Goal: Task Accomplishment & Management: Use online tool/utility

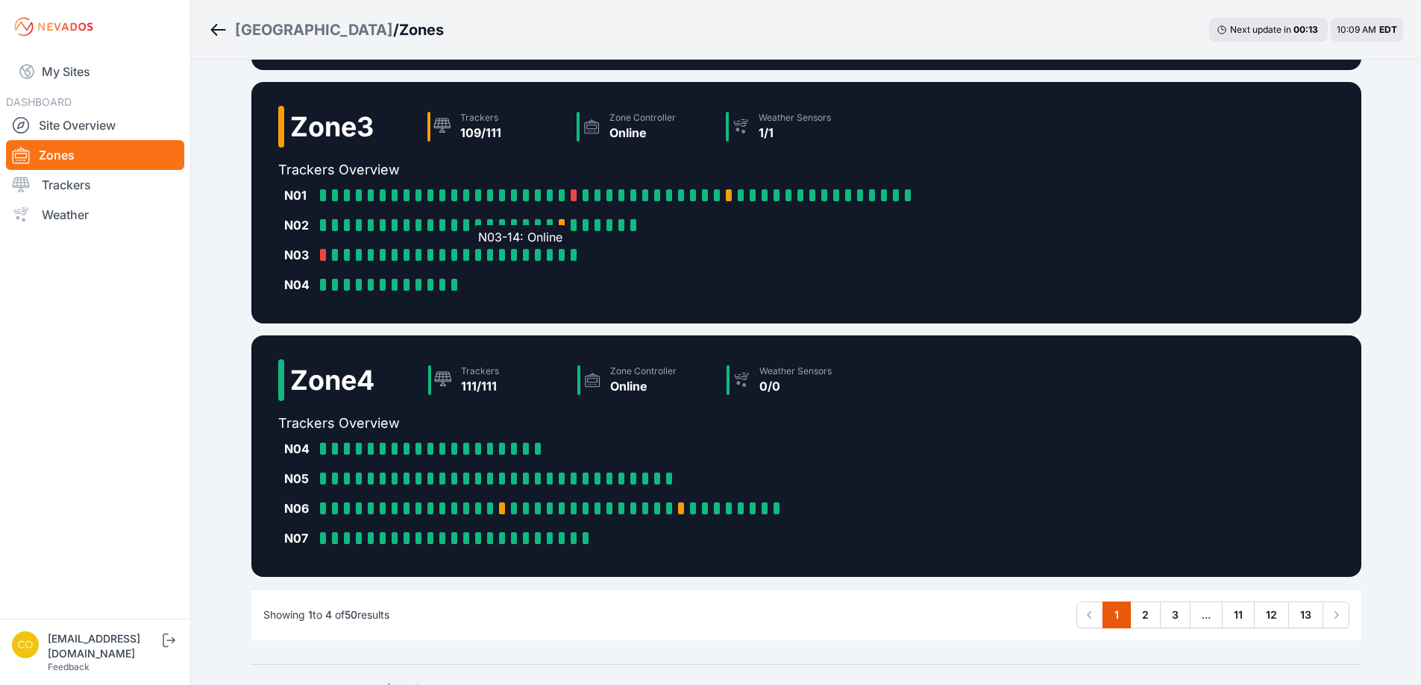
scroll to position [653, 0]
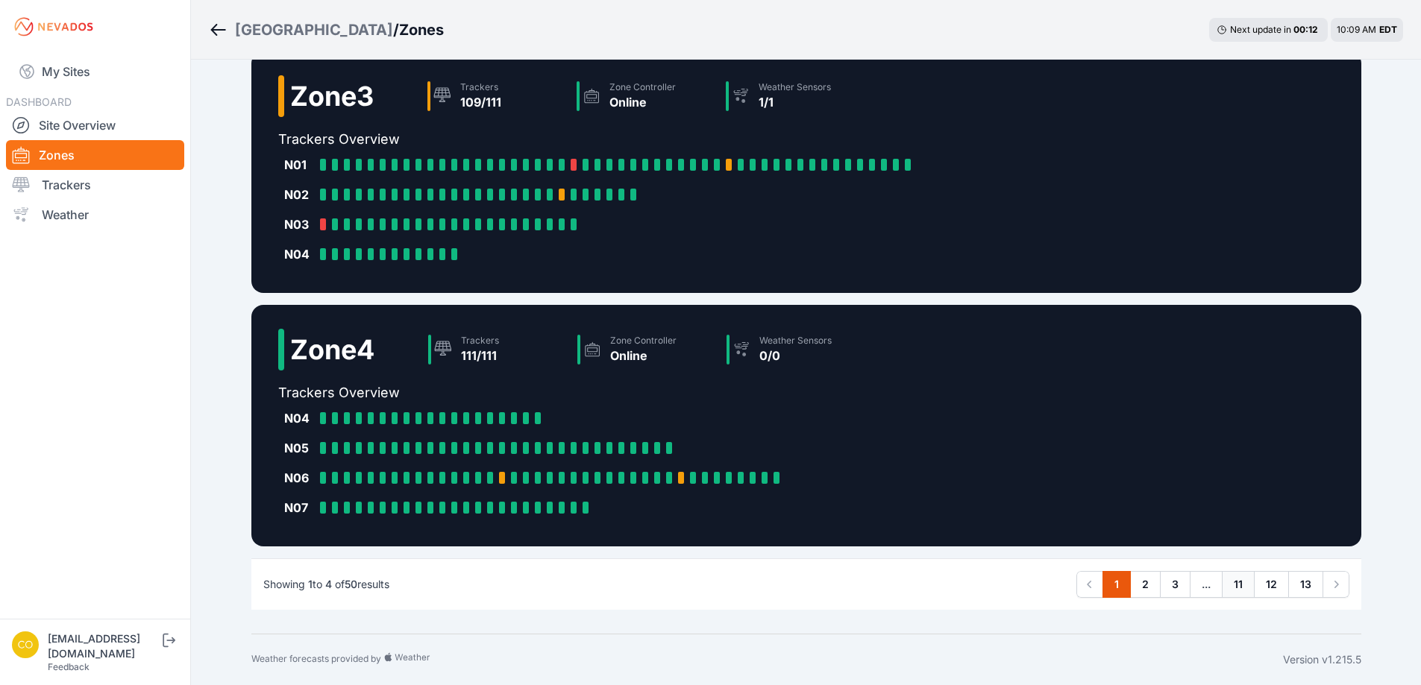
click at [1233, 583] on link "11" at bounding box center [1238, 584] width 33 height 27
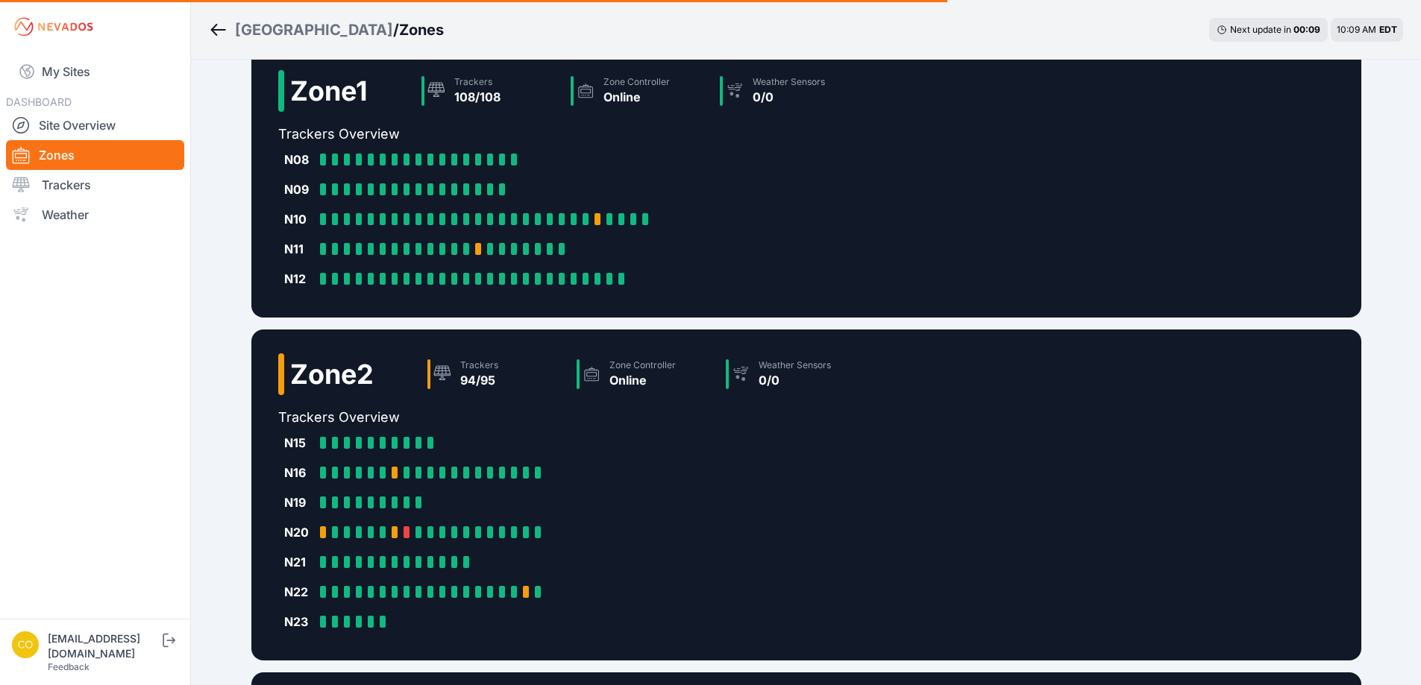
scroll to position [0, 0]
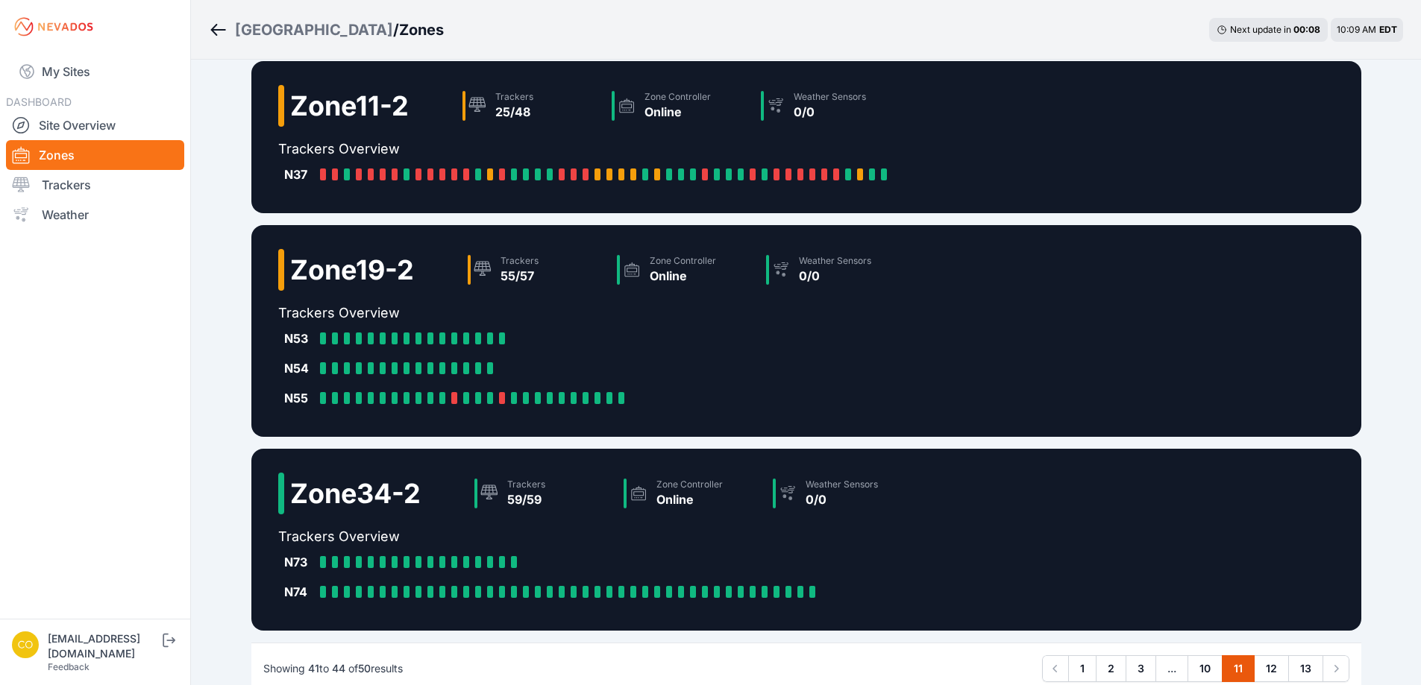
scroll to position [295, 0]
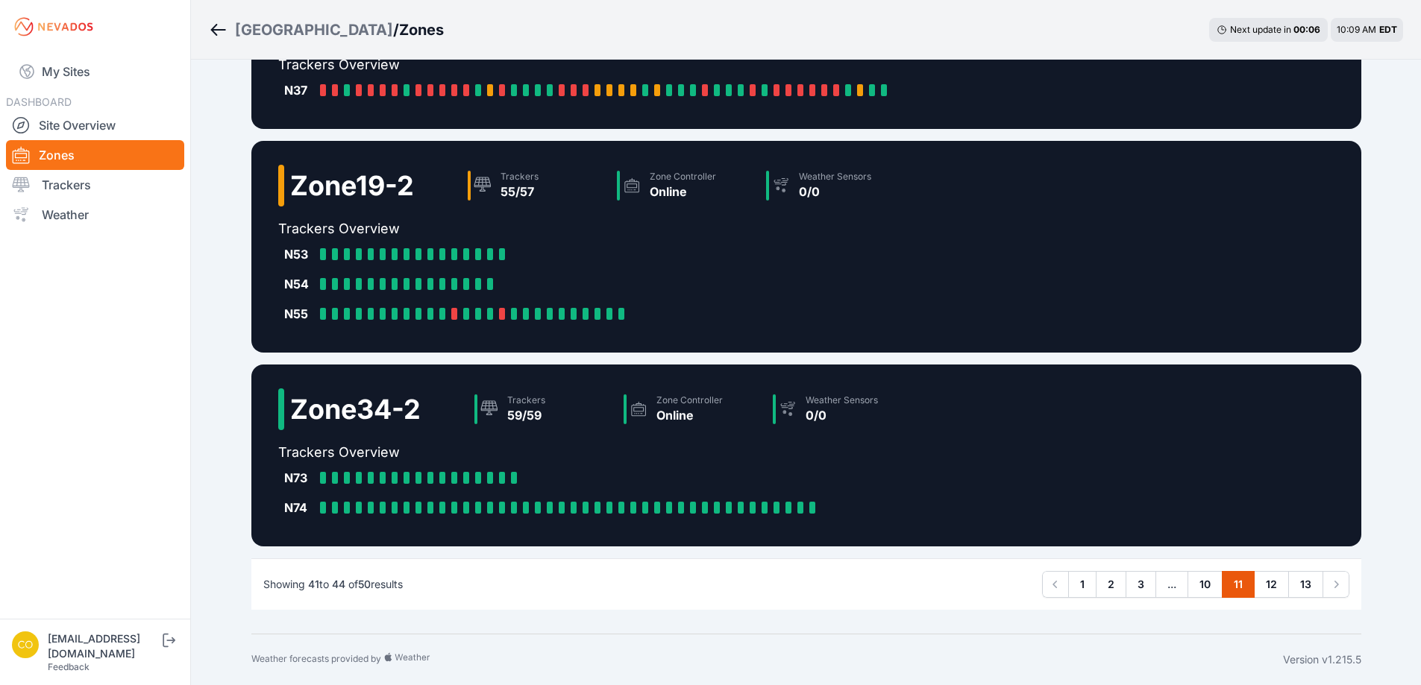
click at [1165, 585] on span "..." at bounding box center [1171, 584] width 33 height 27
click at [1144, 583] on link "3" at bounding box center [1140, 584] width 31 height 27
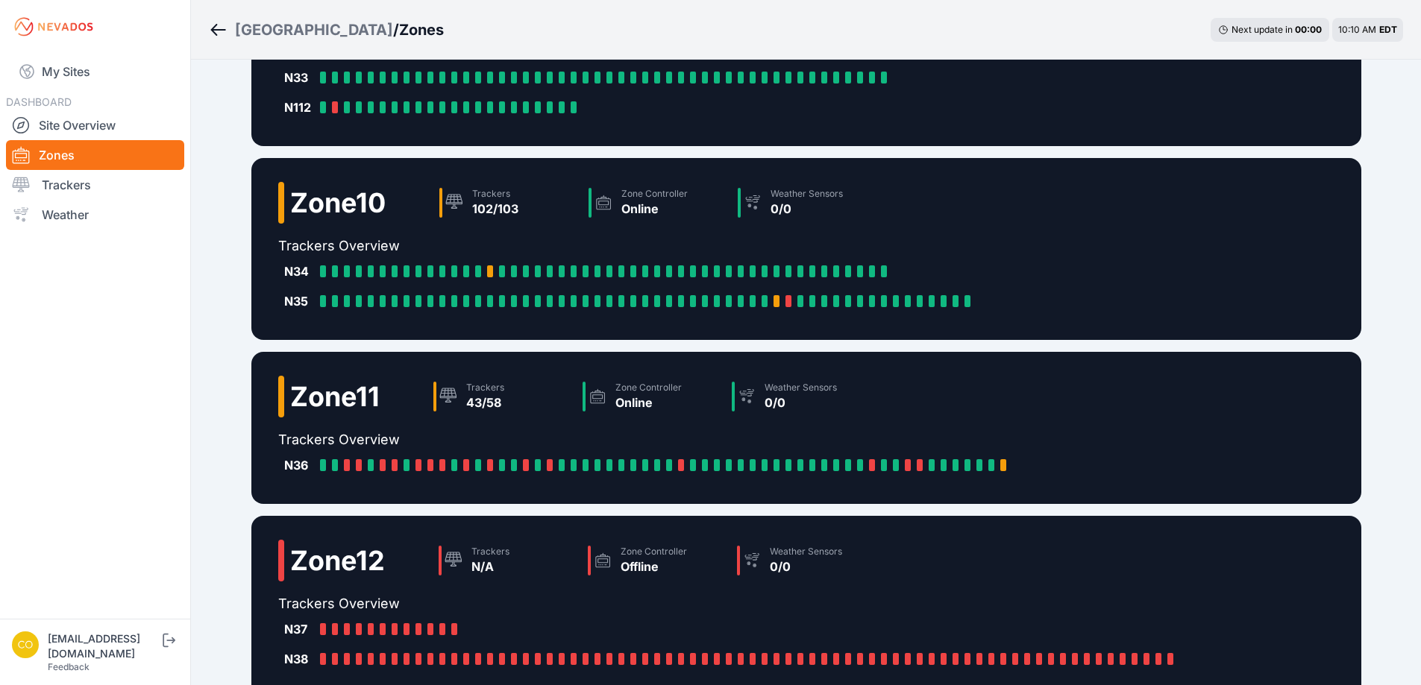
scroll to position [224, 0]
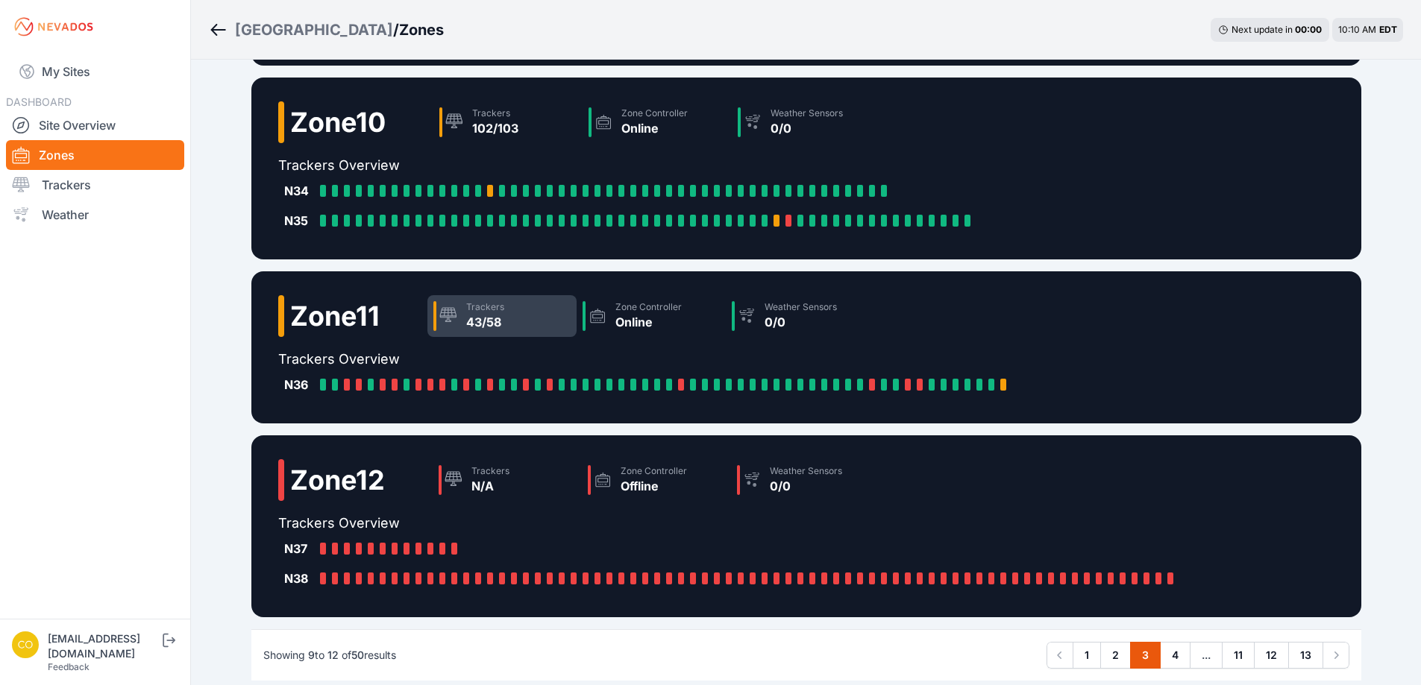
click at [497, 318] on div "43/58" at bounding box center [485, 322] width 38 height 18
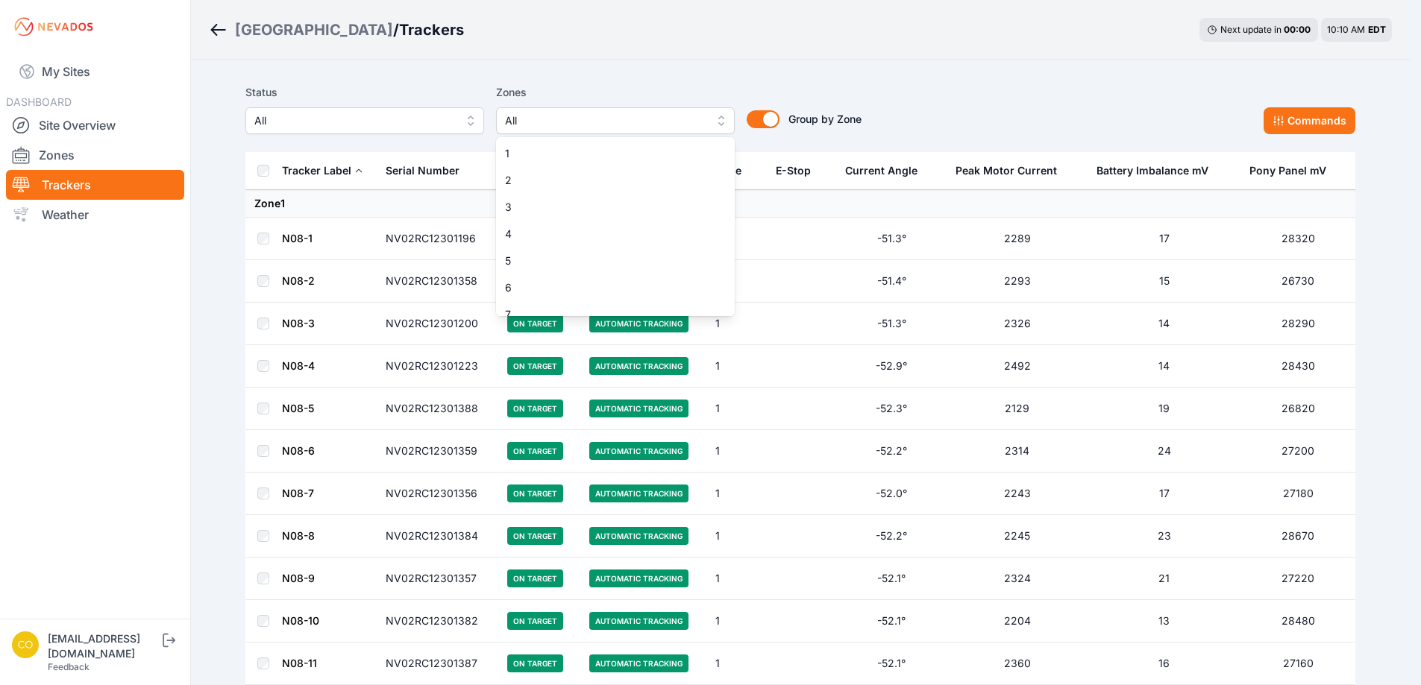
click at [638, 125] on span "All" at bounding box center [605, 121] width 200 height 18
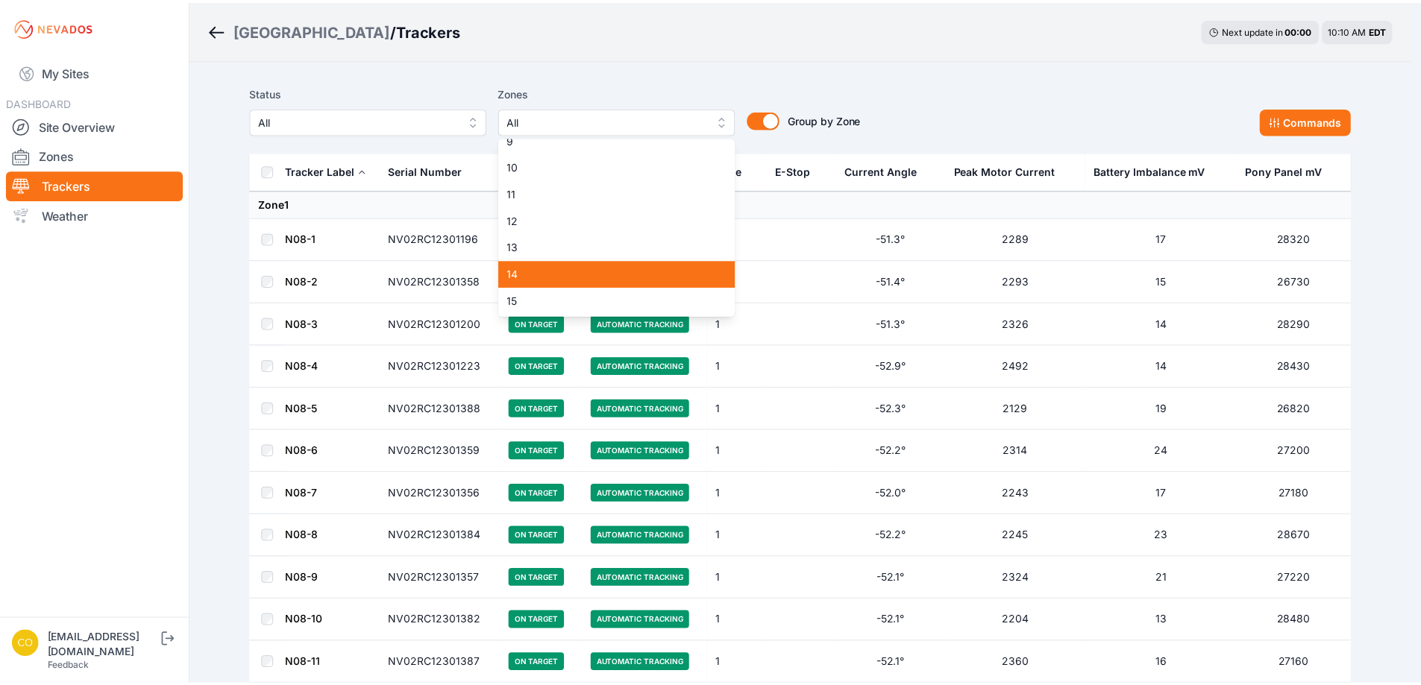
scroll to position [224, 0]
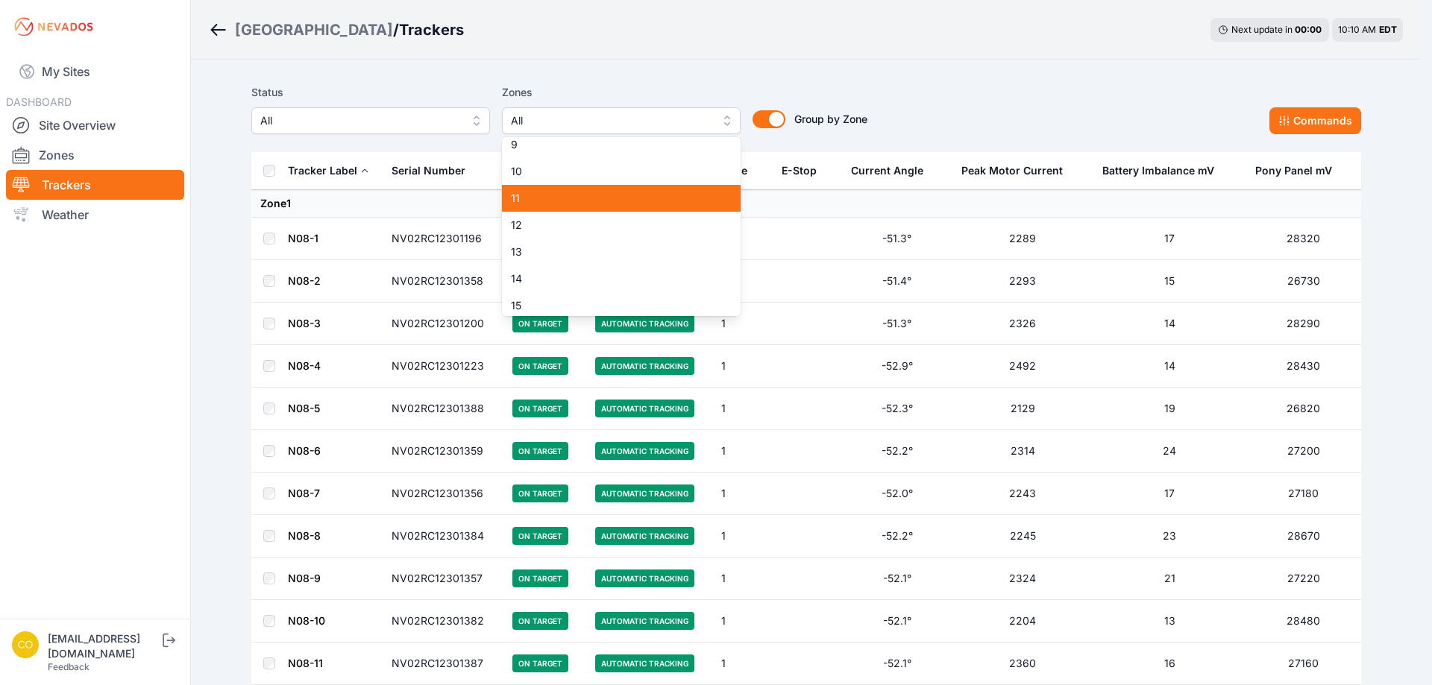
click at [528, 202] on span "11" at bounding box center [612, 198] width 203 height 15
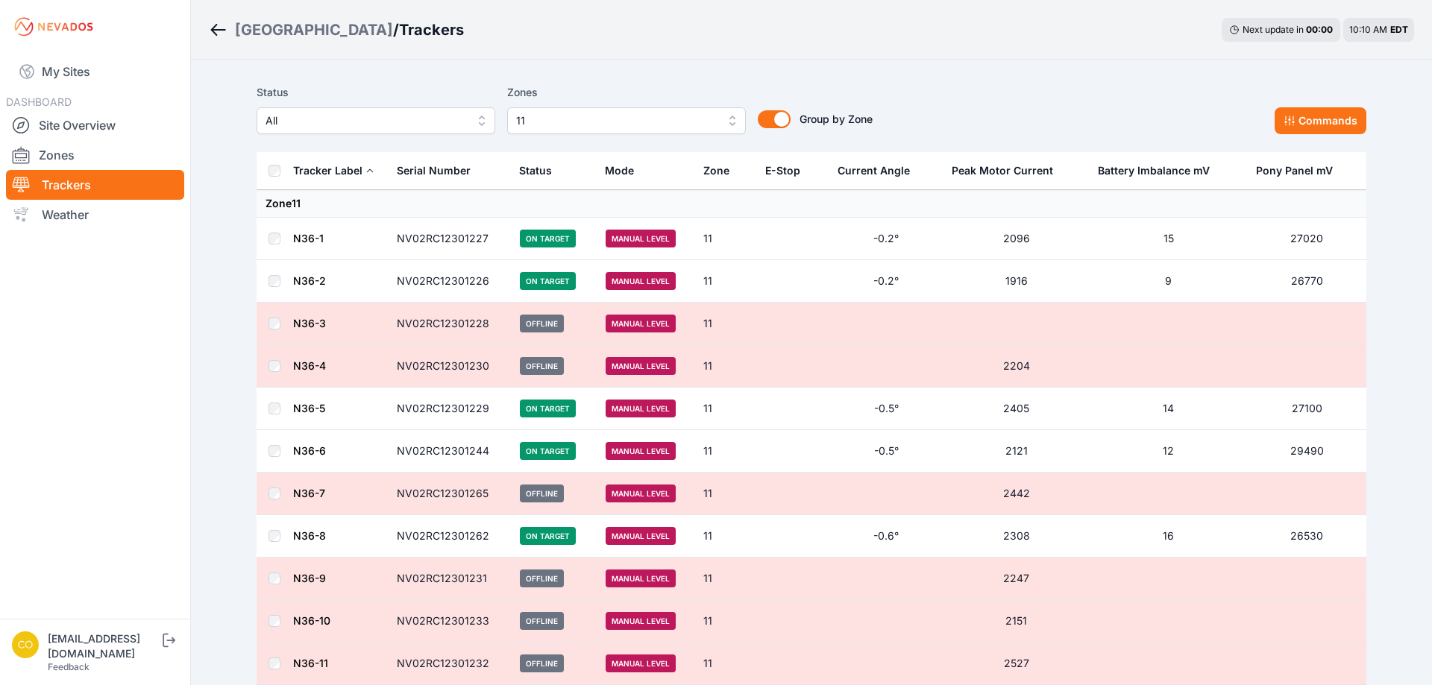
click at [286, 120] on span "All" at bounding box center [366, 121] width 200 height 18
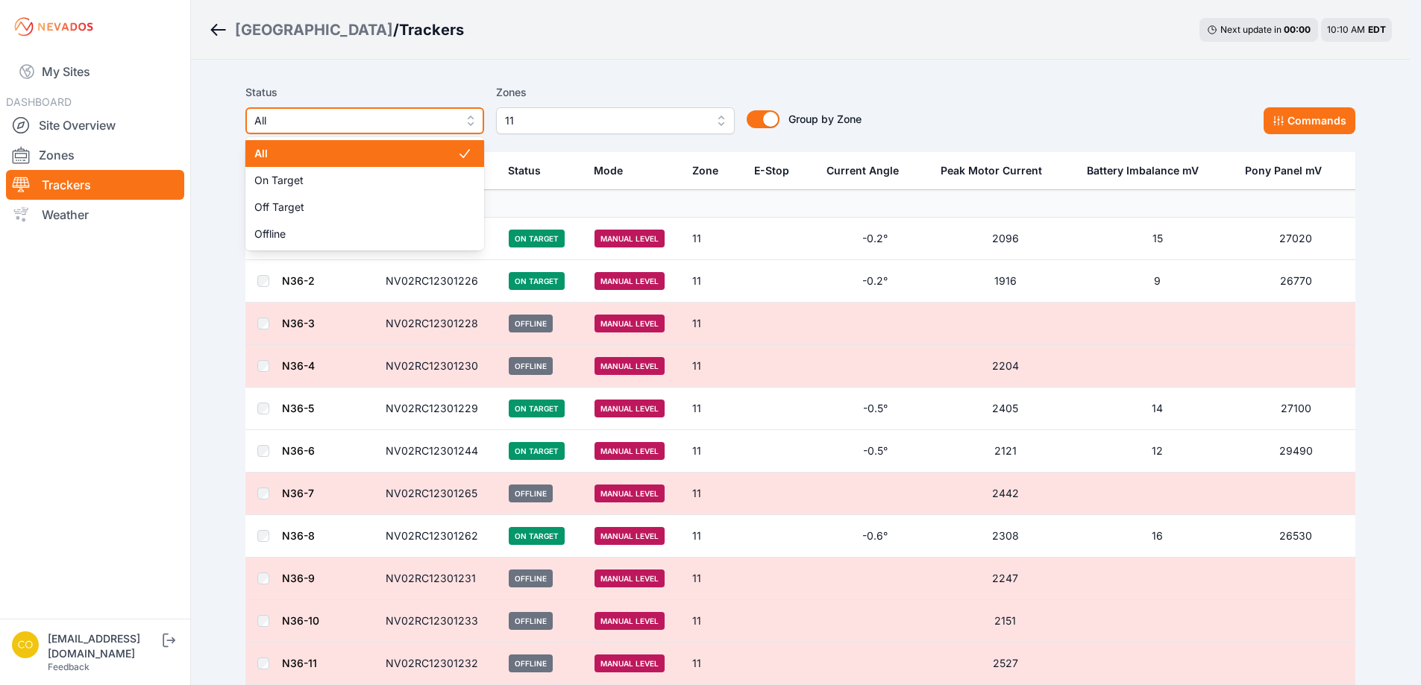
click at [284, 117] on span "All" at bounding box center [354, 121] width 200 height 18
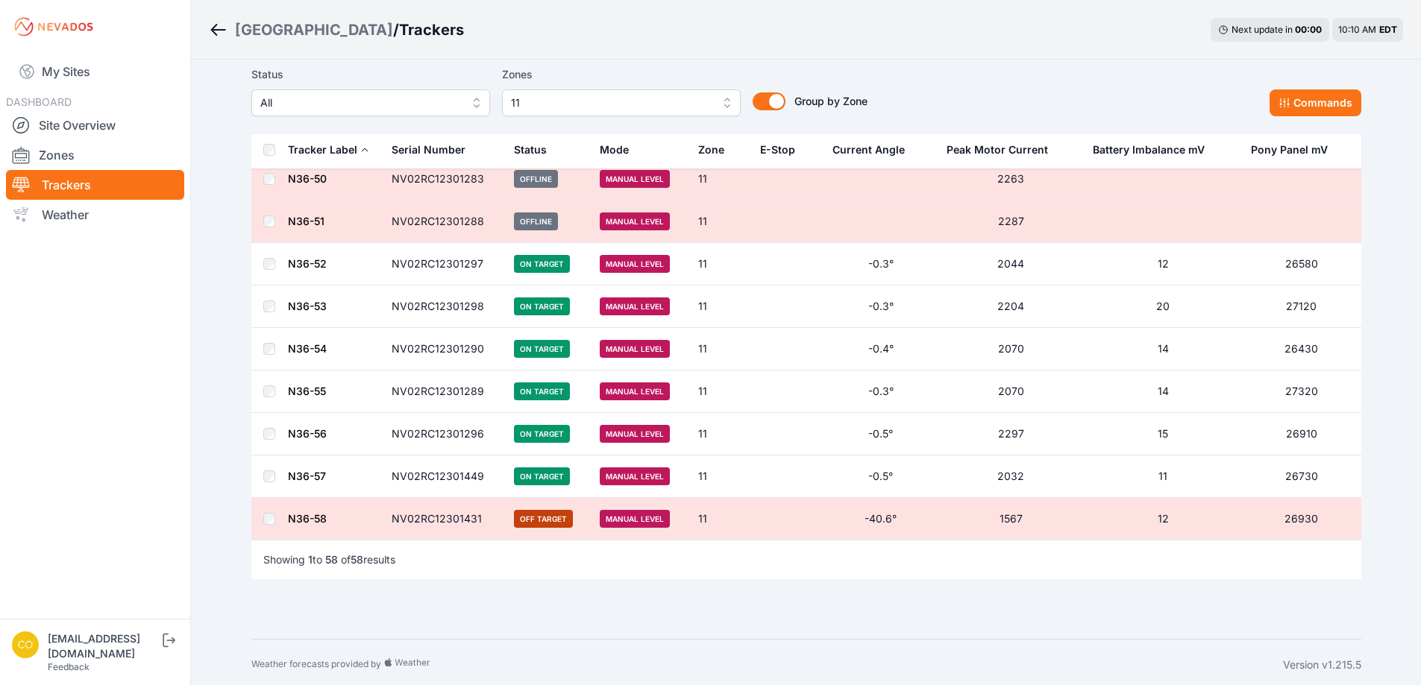
scroll to position [2148, 0]
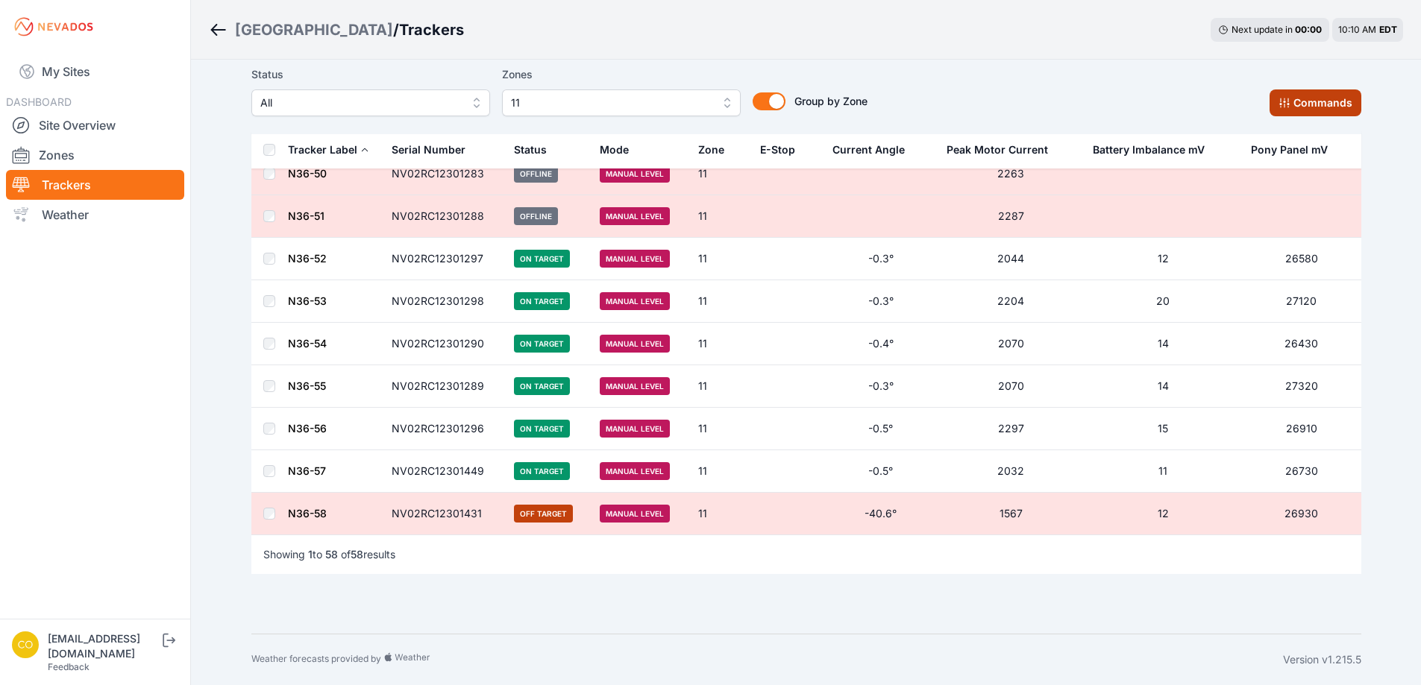
click at [1306, 107] on button "Commands" at bounding box center [1315, 103] width 92 height 27
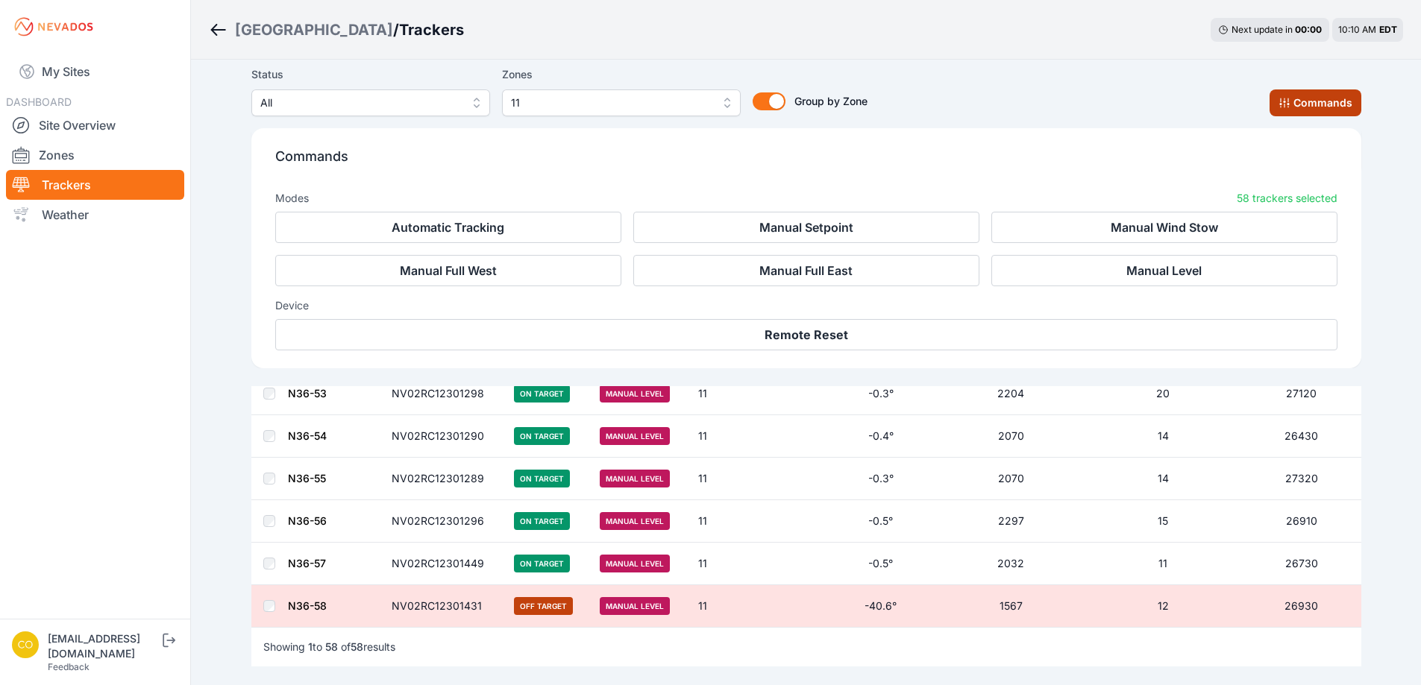
scroll to position [2400, 0]
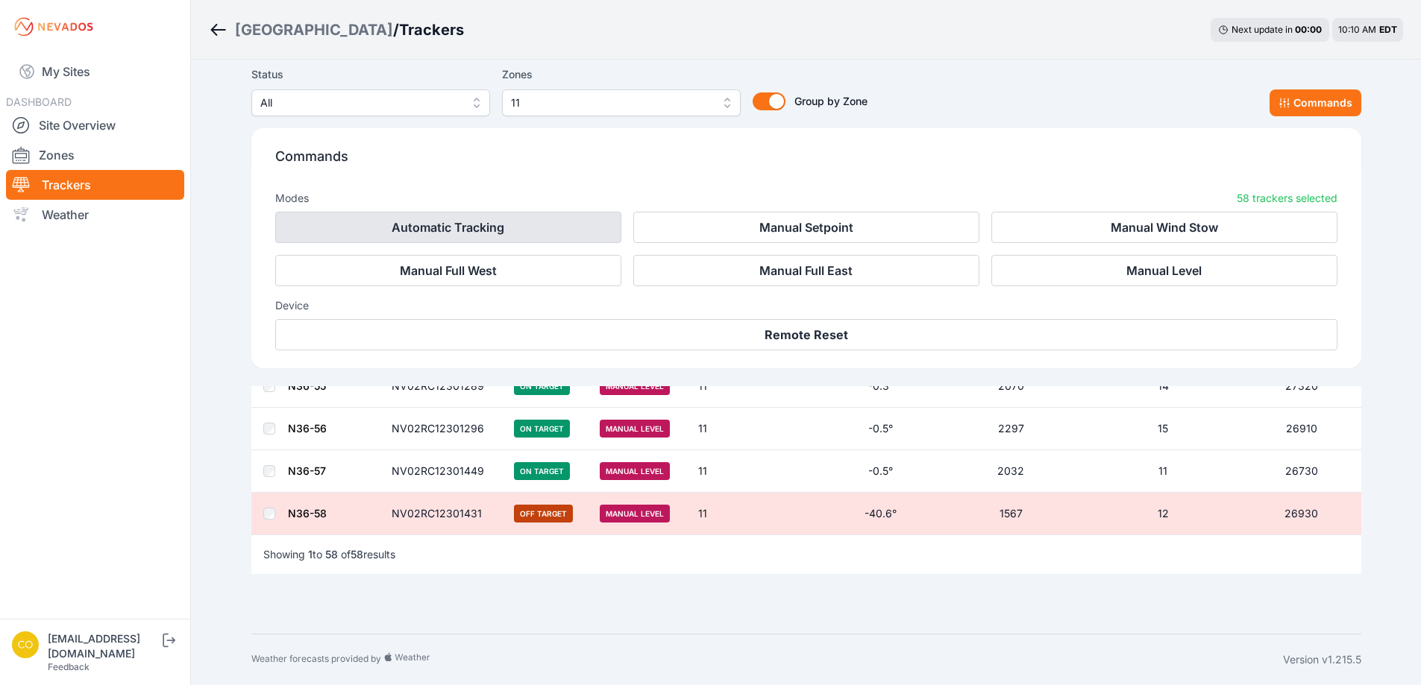
click at [462, 222] on button "Automatic Tracking" at bounding box center [448, 227] width 346 height 31
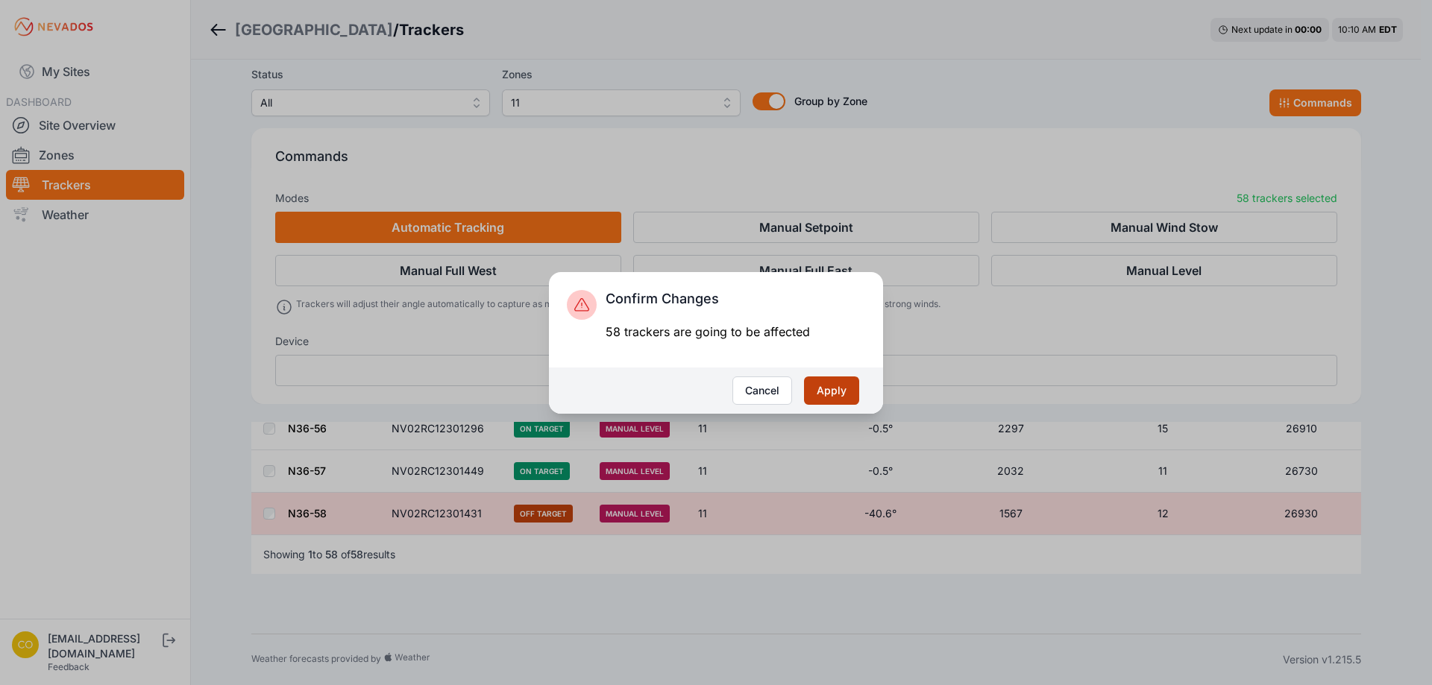
click at [841, 395] on button "Apply" at bounding box center [831, 391] width 55 height 28
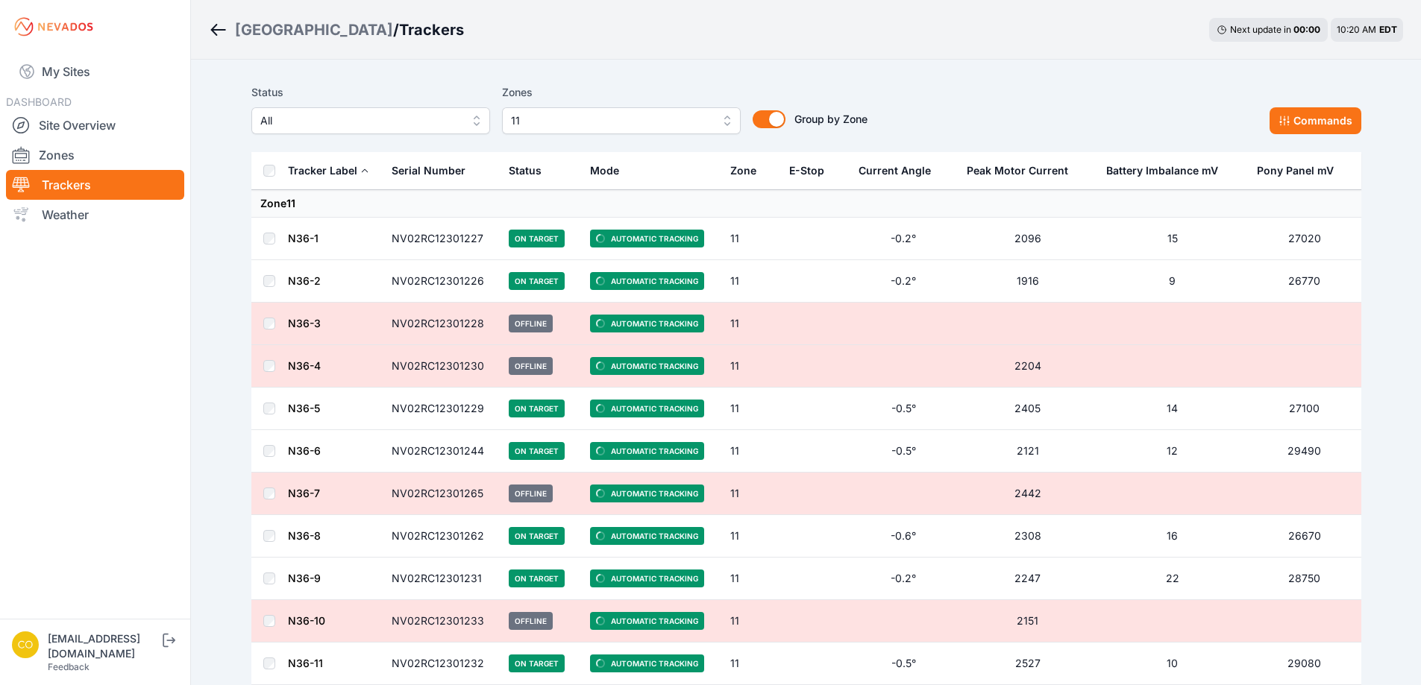
click at [606, 118] on span "11" at bounding box center [611, 121] width 200 height 18
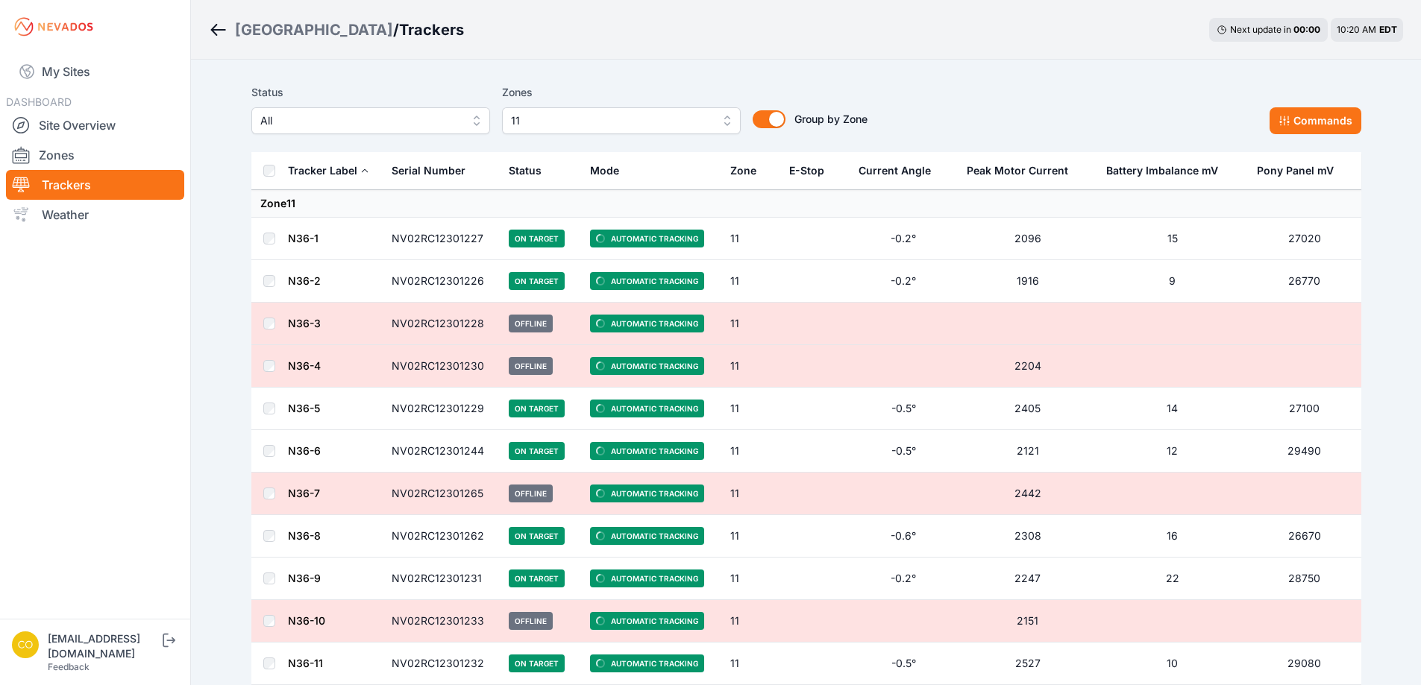
click at [594, 112] on span "11" at bounding box center [611, 121] width 200 height 18
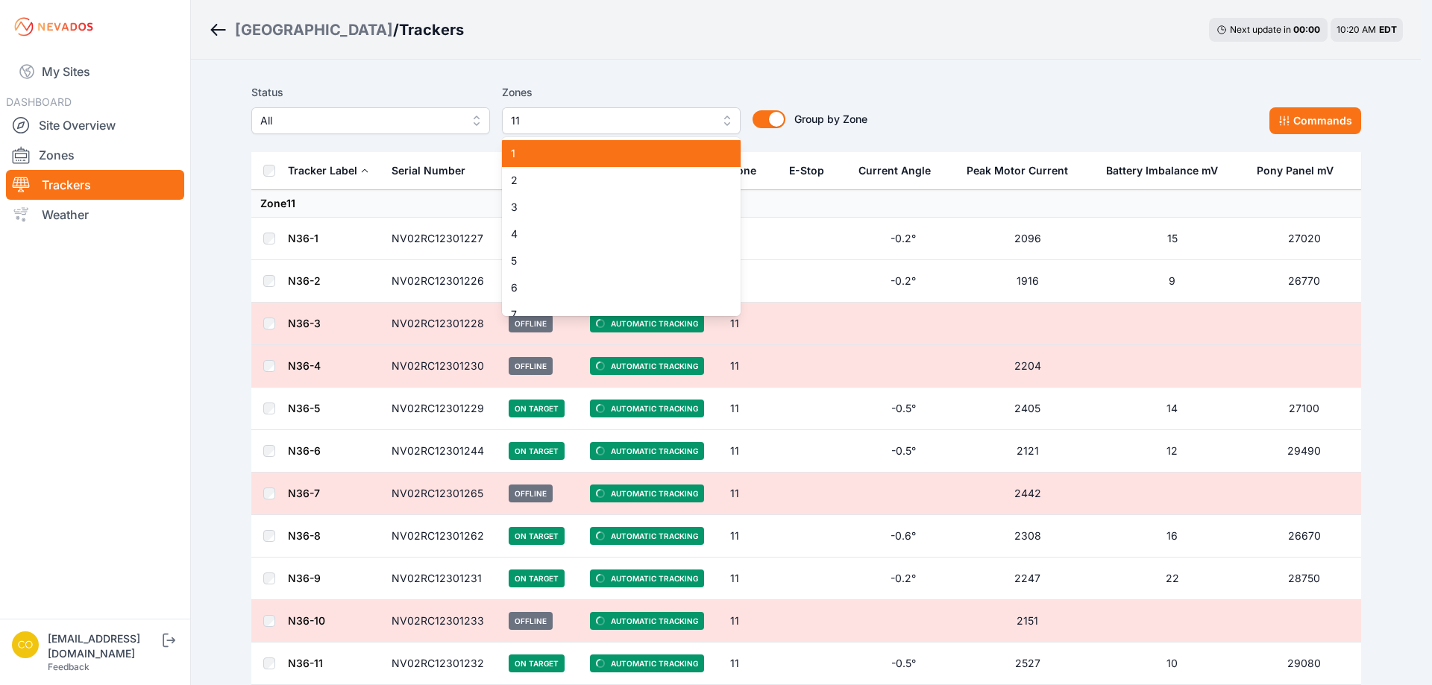
click at [538, 160] on span "1" at bounding box center [612, 153] width 203 height 15
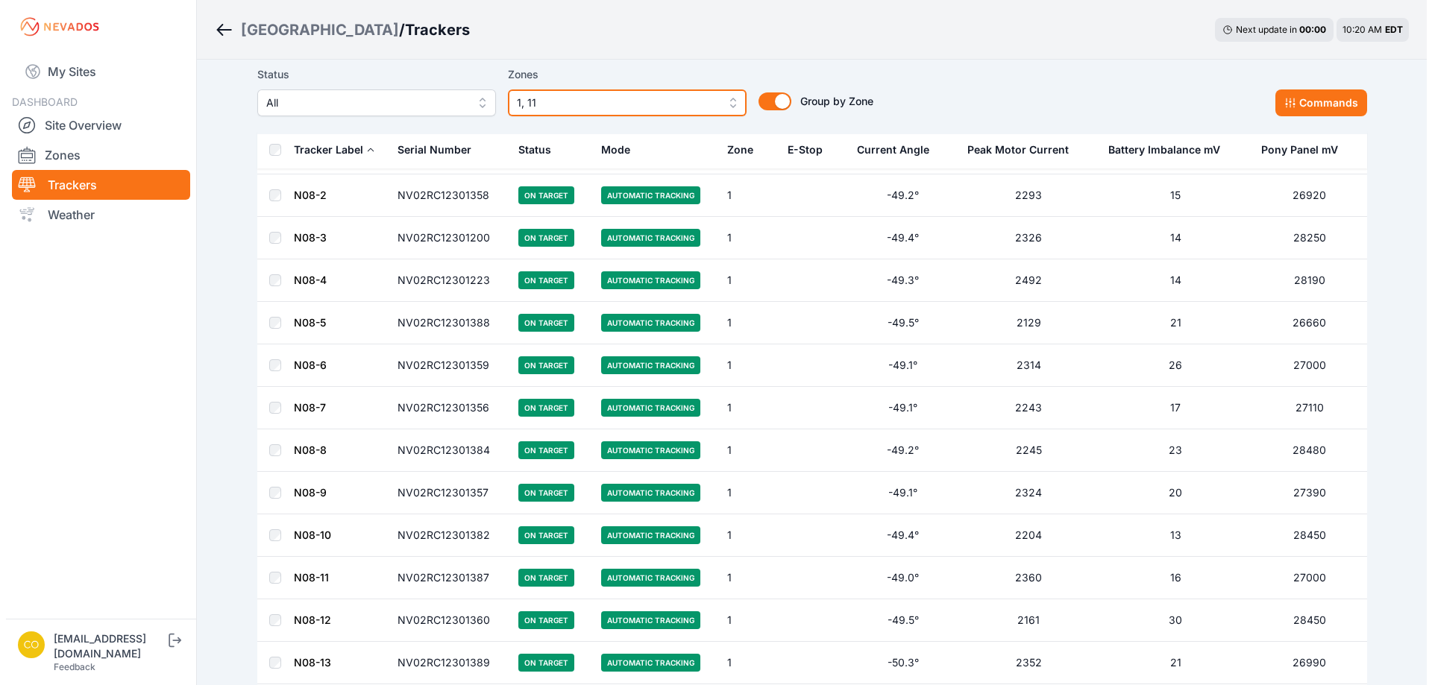
scroll to position [75, 0]
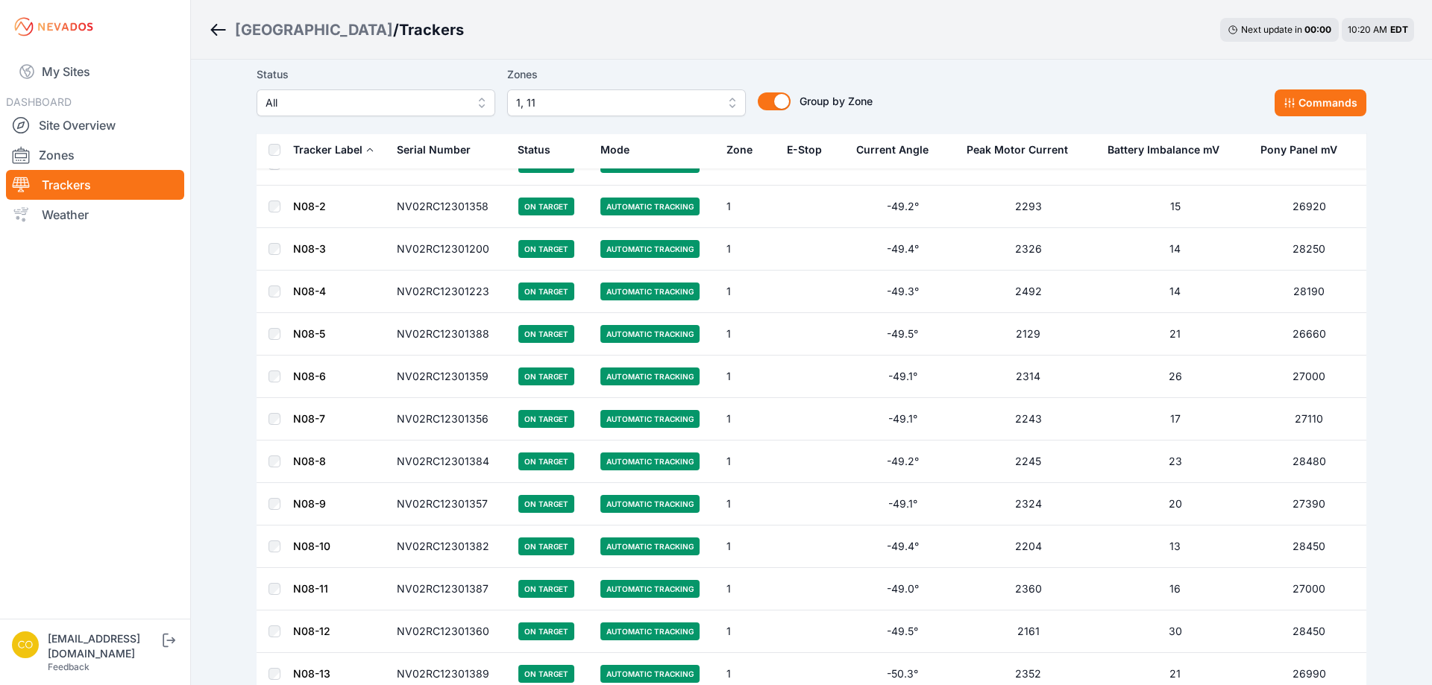
click at [541, 100] on span "1, 11" at bounding box center [616, 103] width 200 height 18
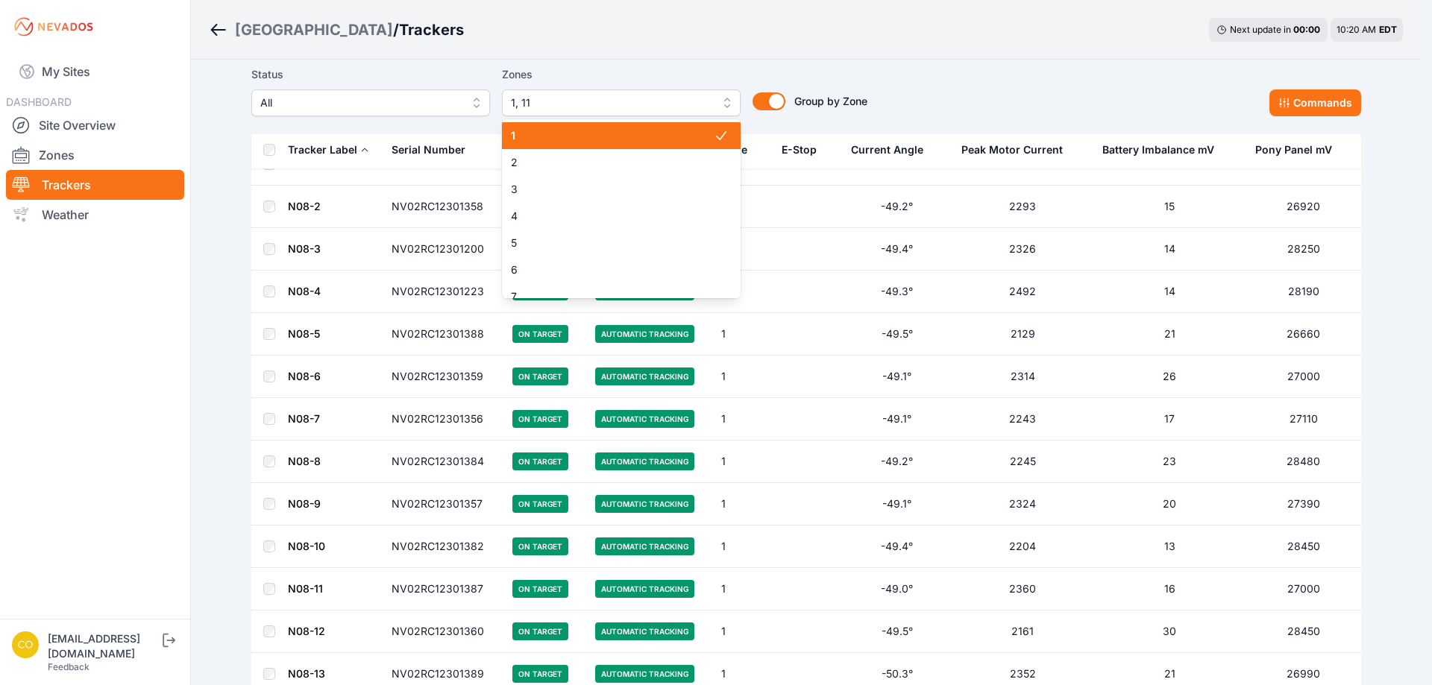
click at [528, 139] on span "1" at bounding box center [612, 135] width 203 height 15
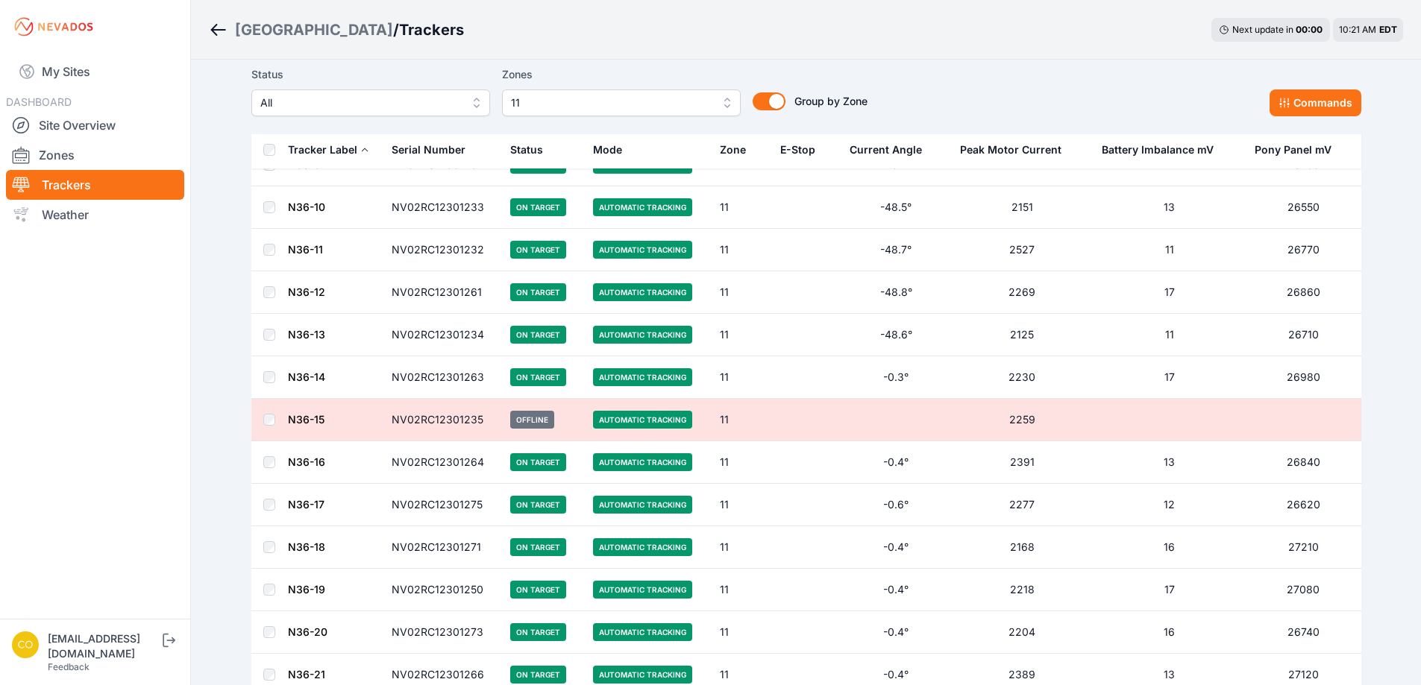
scroll to position [373, 0]
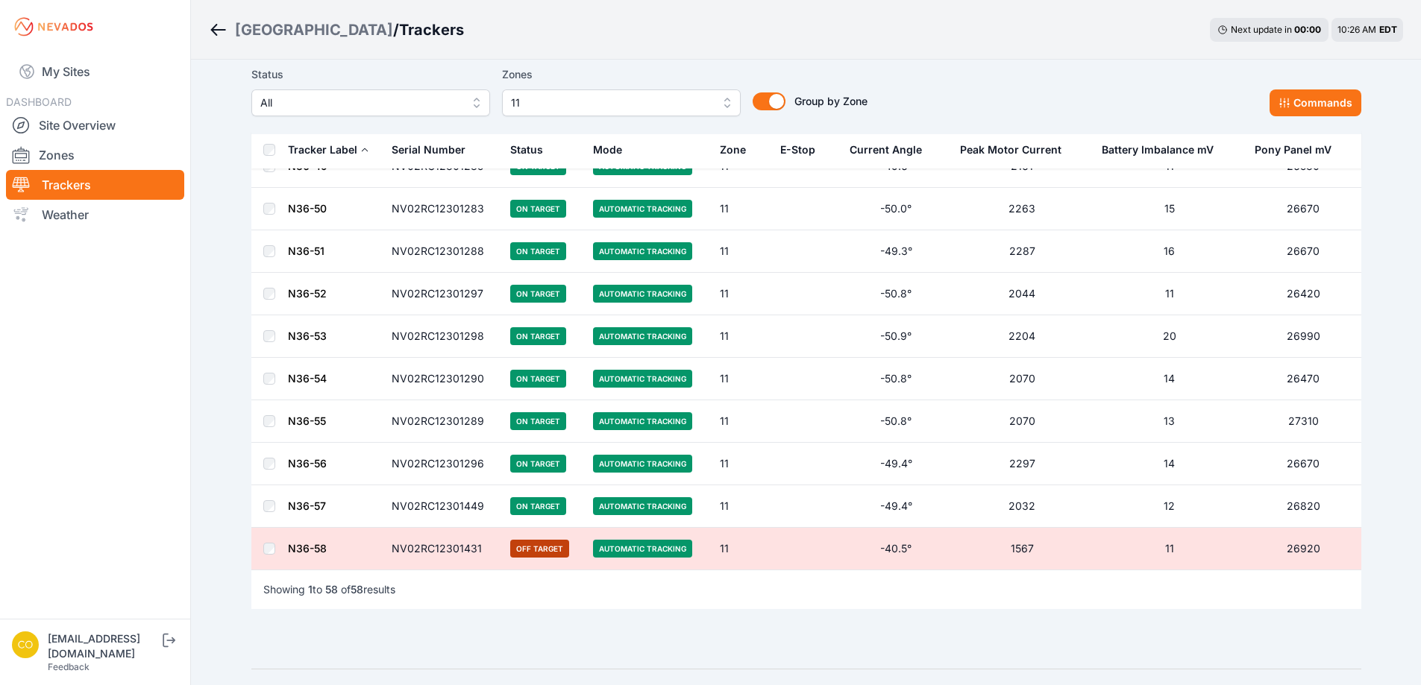
scroll to position [2148, 0]
